Goal: Task Accomplishment & Management: Manage account settings

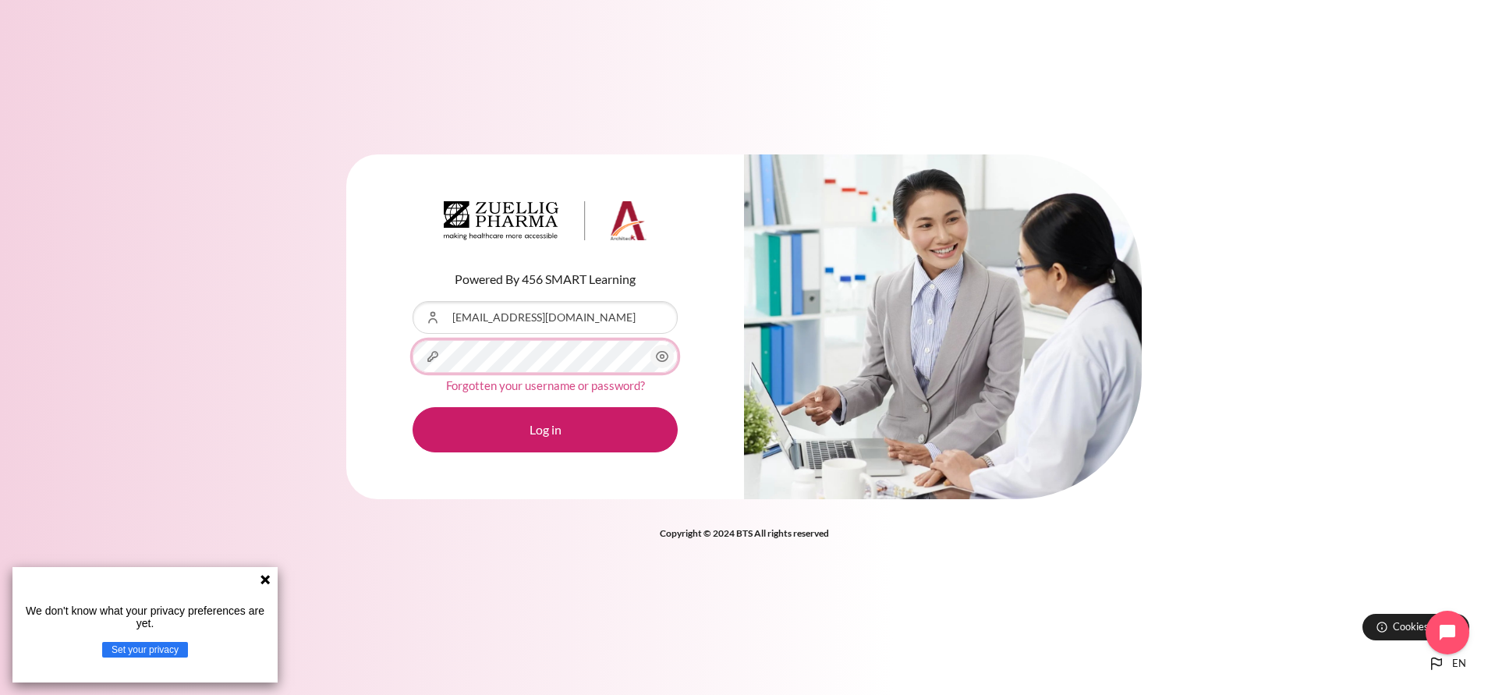
click at [412, 407] on button "Log in" at bounding box center [544, 429] width 265 height 45
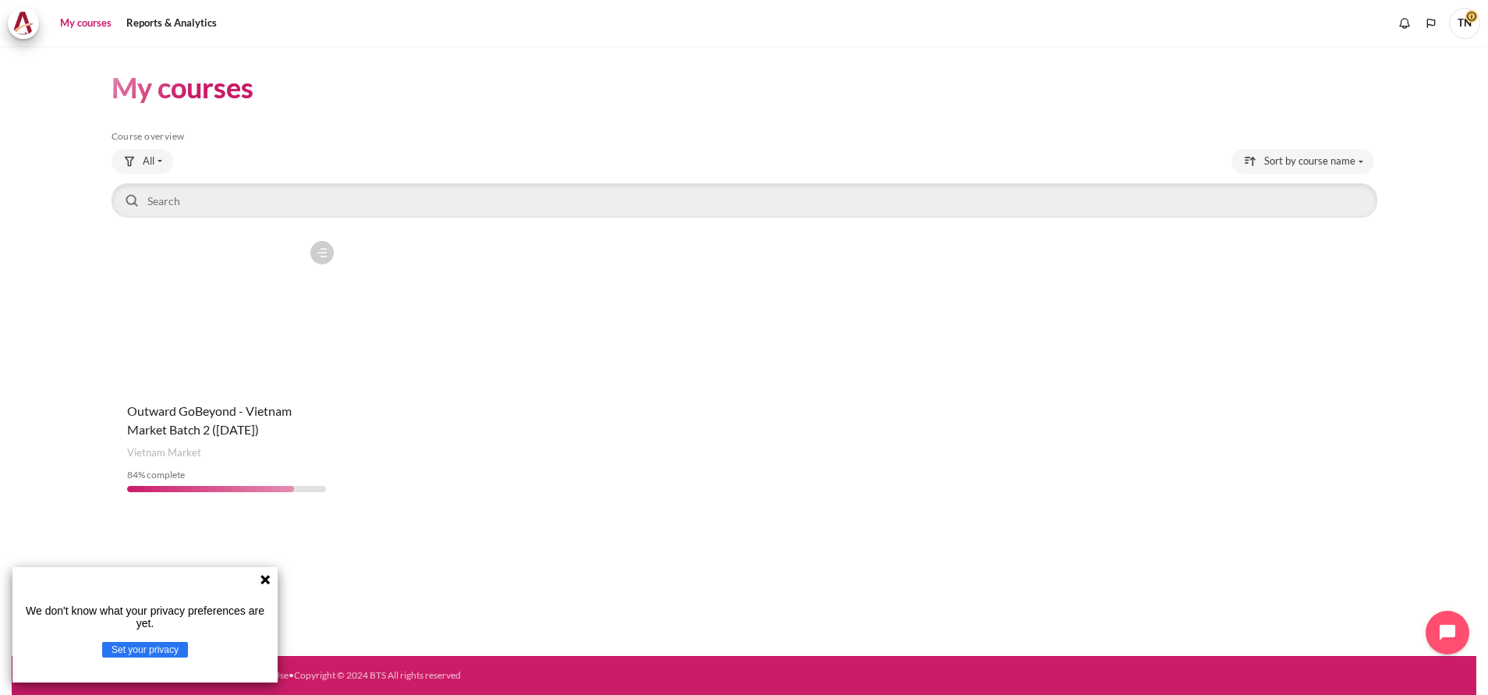
click at [264, 577] on icon at bounding box center [264, 579] width 9 height 9
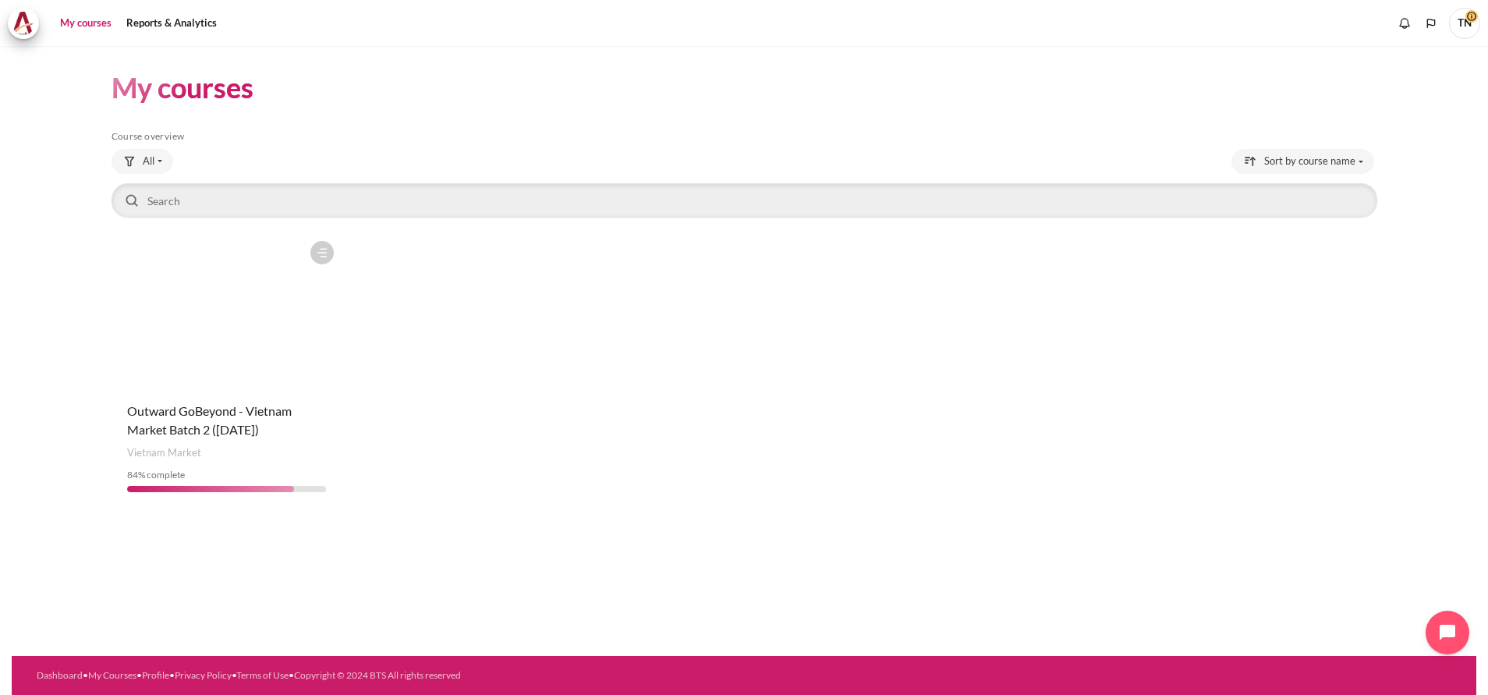
click at [253, 284] on figure "Content" at bounding box center [226, 311] width 231 height 156
